Goal: Task Accomplishment & Management: Manage account settings

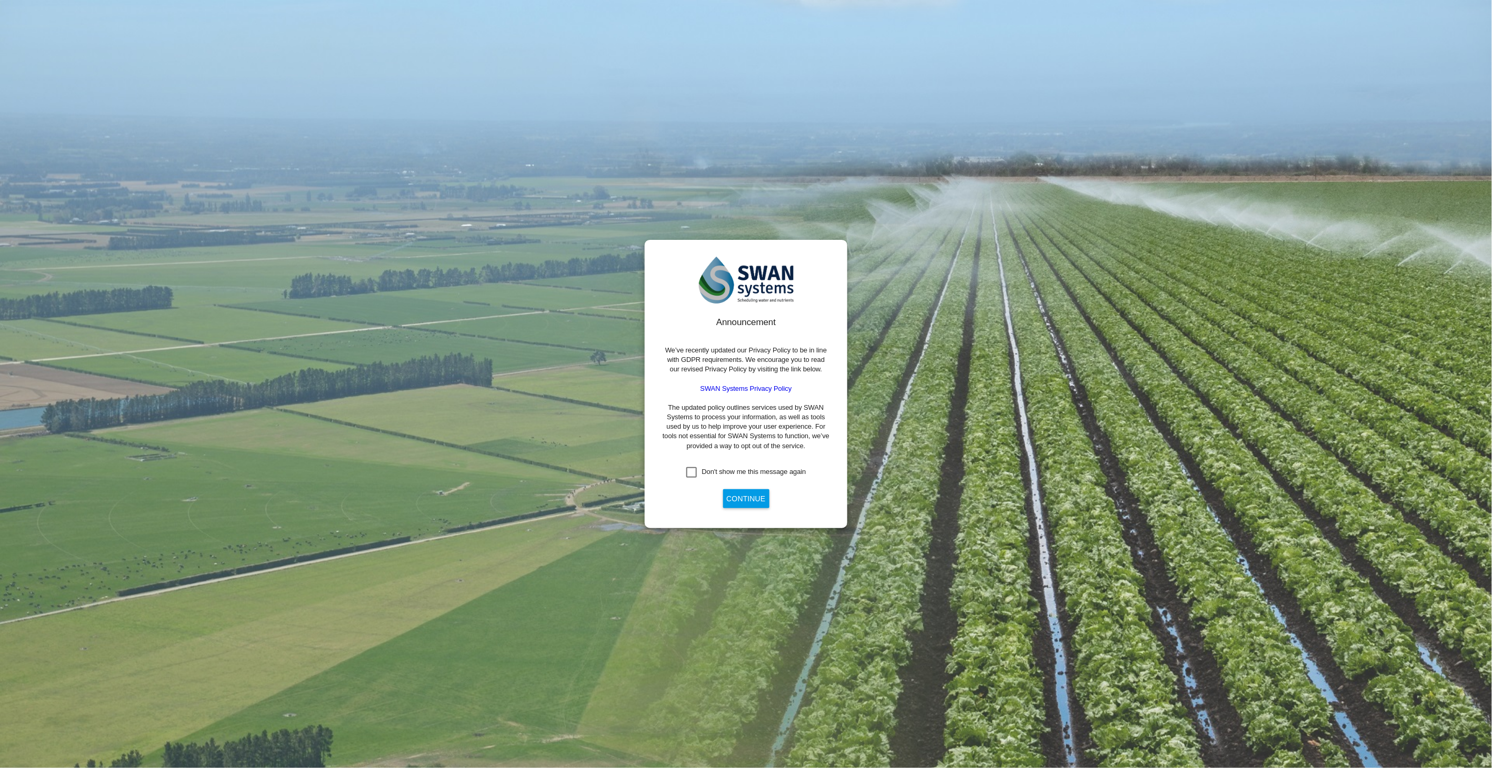
drag, startPoint x: 695, startPoint y: 473, endPoint x: 700, endPoint y: 478, distance: 7.4
click at [696, 474] on div "Don't show me this message again" at bounding box center [691, 472] width 11 height 11
click at [726, 502] on button "Continue" at bounding box center [746, 498] width 46 height 19
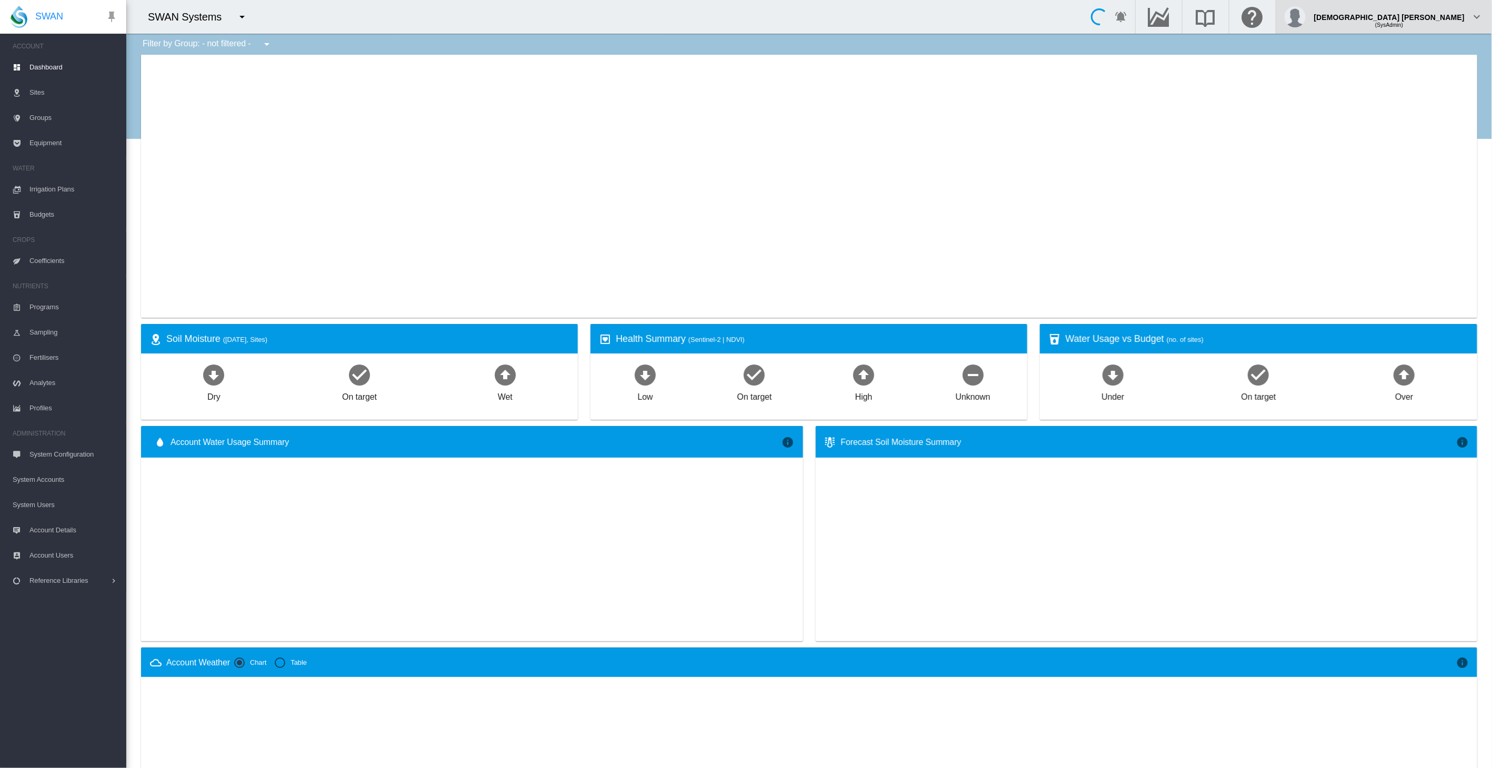
click at [1453, 19] on div "(SysAdmin)" at bounding box center [1389, 21] width 150 height 11
click at [1430, 49] on button "My Profile" at bounding box center [1437, 50] width 101 height 17
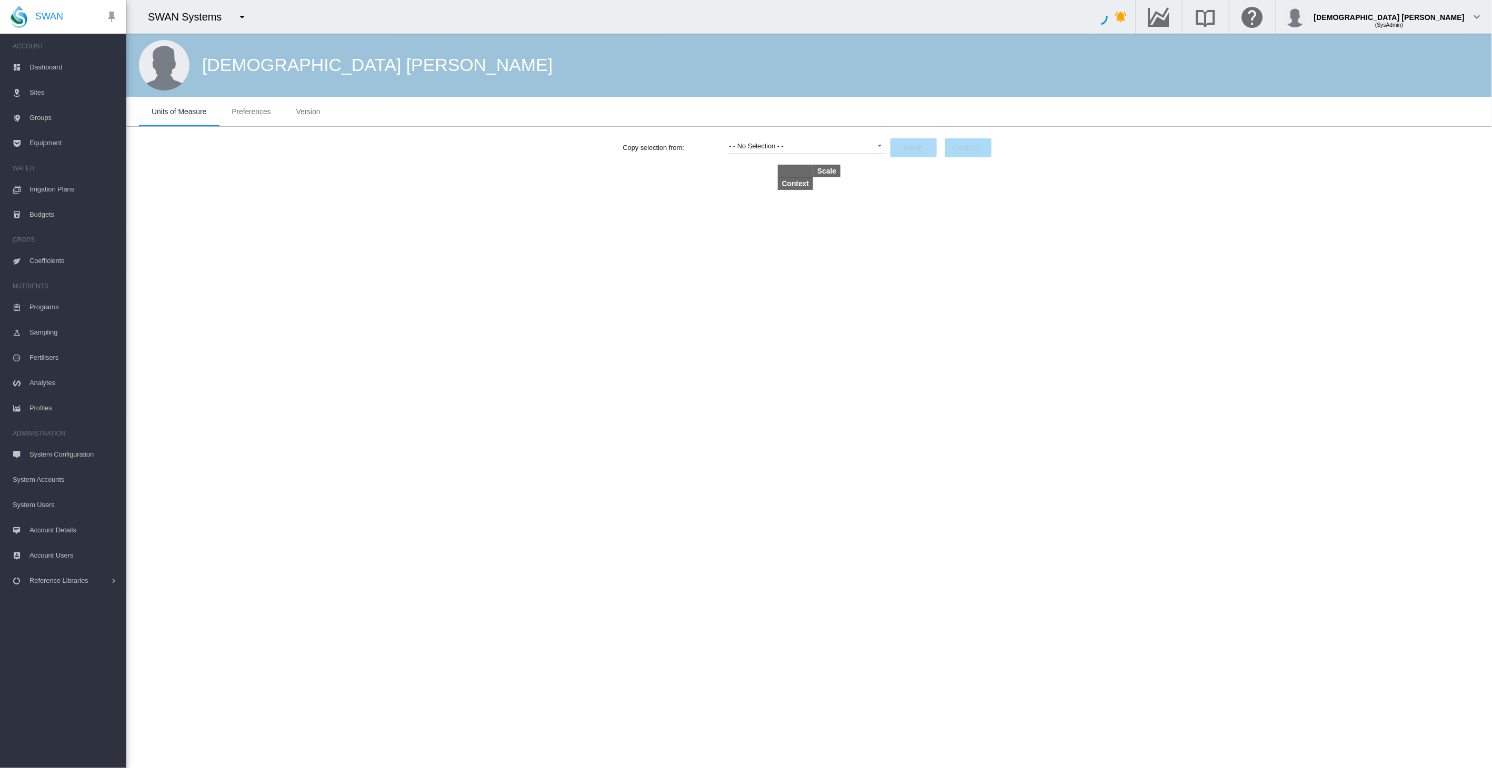
click at [1014, 113] on md-tabs-canvas "Units of Measure Preferences Version Units of Measure Preferences Version" at bounding box center [809, 111] width 1340 height 29
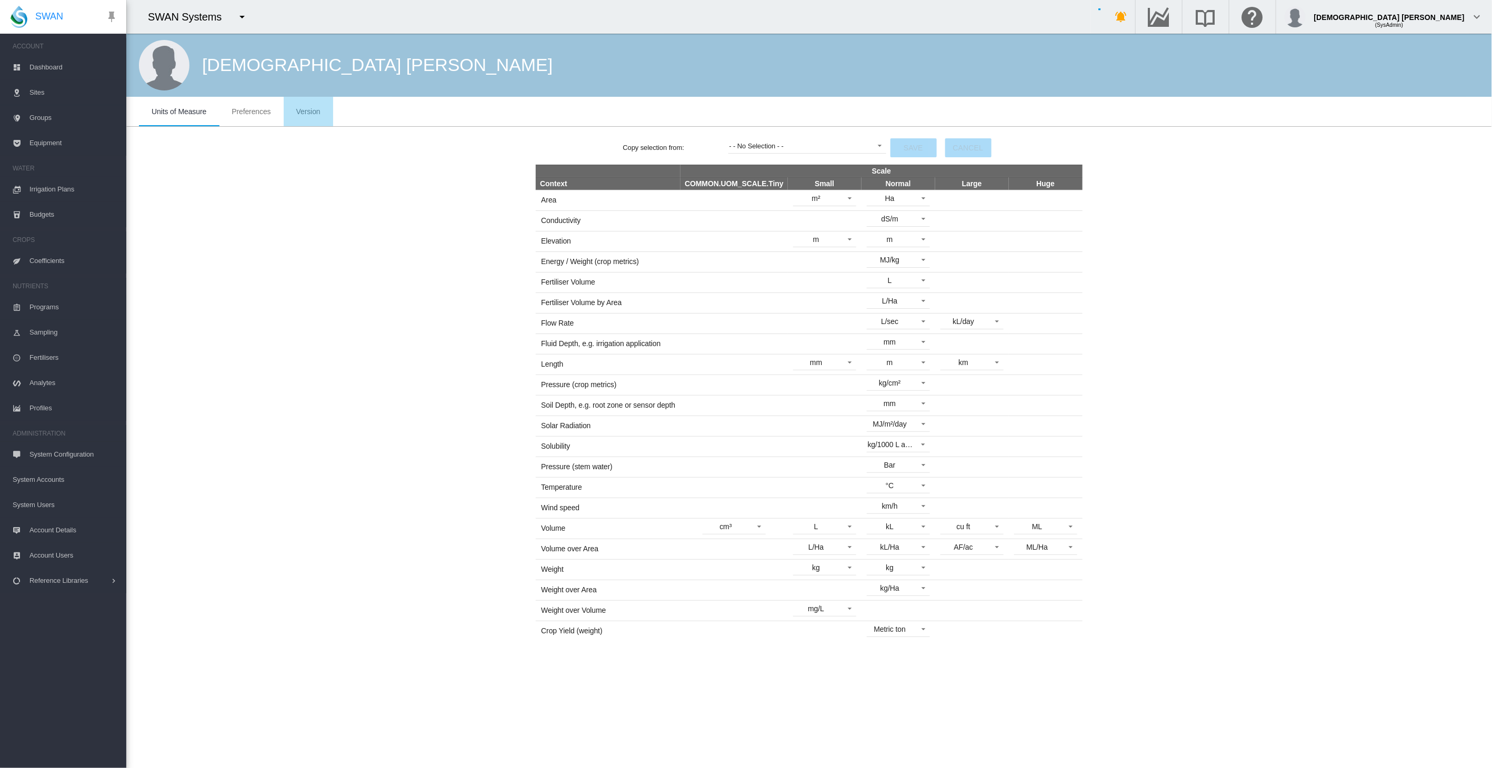
click at [302, 106] on md-tab-item "Version" at bounding box center [308, 111] width 49 height 29
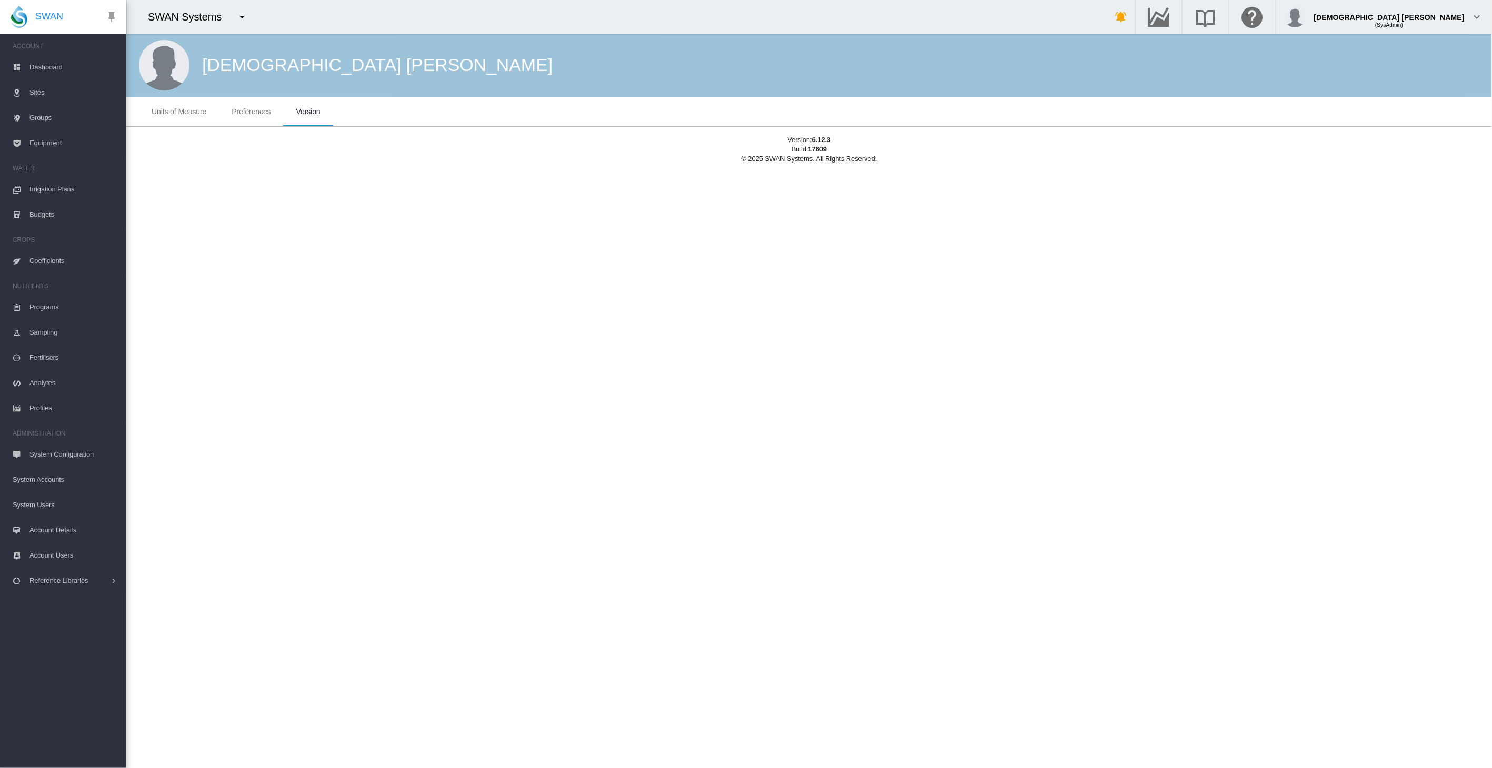
click at [939, 22] on div "SWAN Systems 919 Wines Adelaide Demo" at bounding box center [608, 17] width 964 height 34
click at [1061, 466] on div "[DEMOGRAPHIC_DATA] [PERSON_NAME] Units of Measure Preferences Version Units of …" at bounding box center [808, 401] width 1365 height 735
click at [1044, 417] on div "[DEMOGRAPHIC_DATA] [PERSON_NAME] Units of Measure Preferences Version Units of …" at bounding box center [808, 401] width 1365 height 735
